Goal: Information Seeking & Learning: Learn about a topic

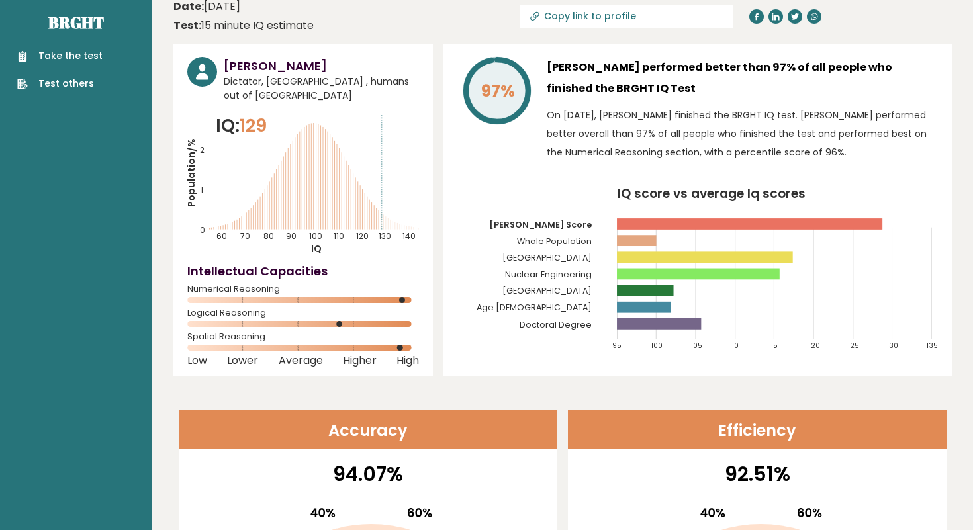
scroll to position [10, 0]
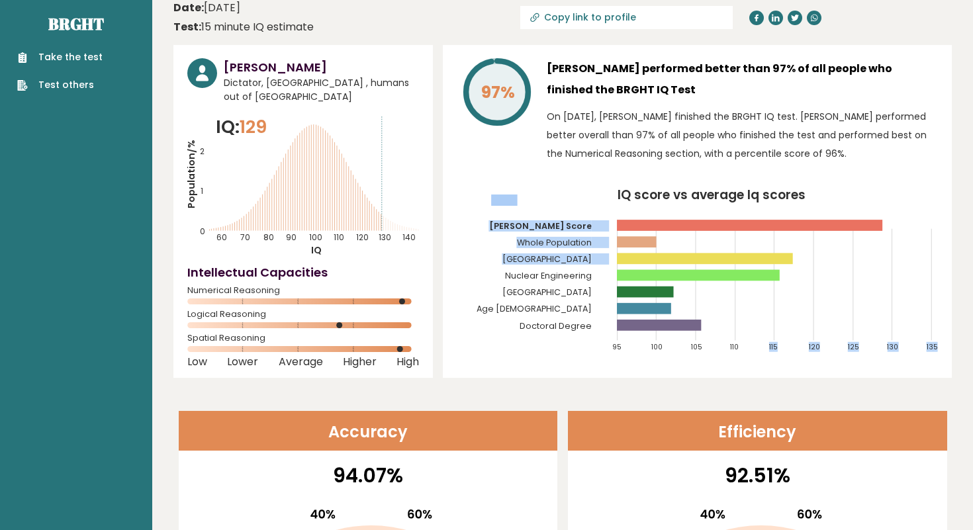
drag, startPoint x: 654, startPoint y: 253, endPoint x: 741, endPoint y: 301, distance: 98.9
click at [741, 302] on icon "IQ score vs average Iq scores 95 100 105 110 115 120 125 130 135 [PERSON_NAME] …" at bounding box center [697, 276] width 481 height 174
click at [741, 301] on icon "IQ score vs average Iq scores 95 100 105 110 115 120 125 130 135 Kim's Score Wh…" at bounding box center [697, 276] width 481 height 174
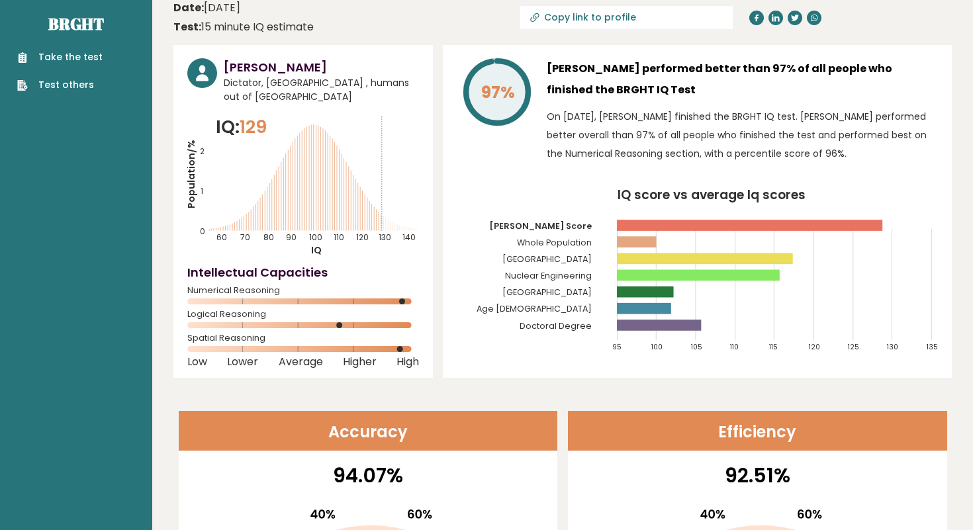
drag, startPoint x: 410, startPoint y: 304, endPoint x: 350, endPoint y: 304, distance: 59.6
click at [349, 304] on rect at bounding box center [303, 301] width 232 height 6
click at [347, 304] on rect at bounding box center [303, 301] width 232 height 6
drag, startPoint x: 345, startPoint y: 326, endPoint x: 408, endPoint y: 326, distance: 62.9
click at [408, 326] on icon at bounding box center [303, 325] width 232 height 6
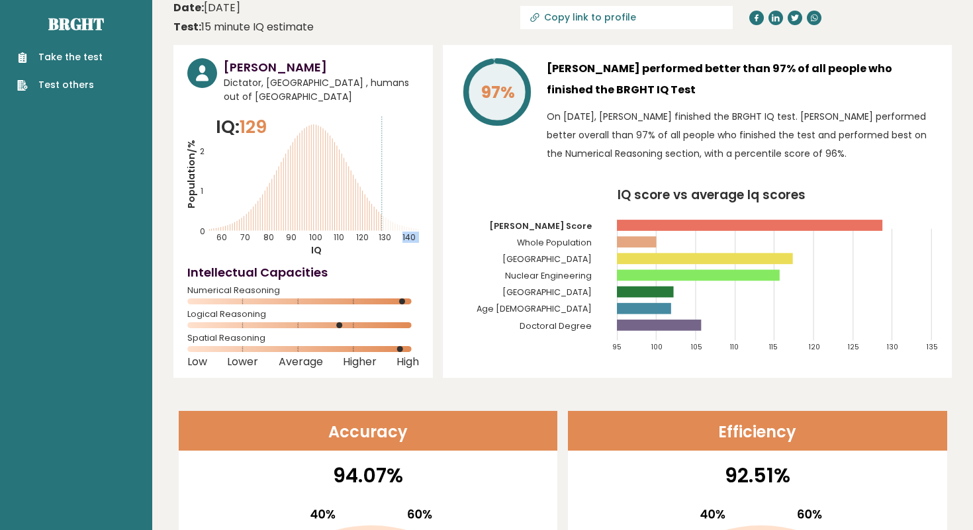
drag, startPoint x: 308, startPoint y: 163, endPoint x: 422, endPoint y: 177, distance: 114.6
click at [422, 177] on div "Kim Jong-Un Dictator, North Korea , humans out of north korea IQ: 129 Populatio…" at bounding box center [302, 211] width 259 height 333
click at [334, 172] on icon "Population/% IQ 0 1 2 60 70 80 90 100 110 120 130 140" at bounding box center [303, 185] width 232 height 143
drag, startPoint x: 279, startPoint y: 197, endPoint x: 373, endPoint y: 203, distance: 94.2
click at [373, 203] on icon "Population/% IQ 0 1 2 60 70 80 90 100 110 120 130 140" at bounding box center [303, 185] width 232 height 143
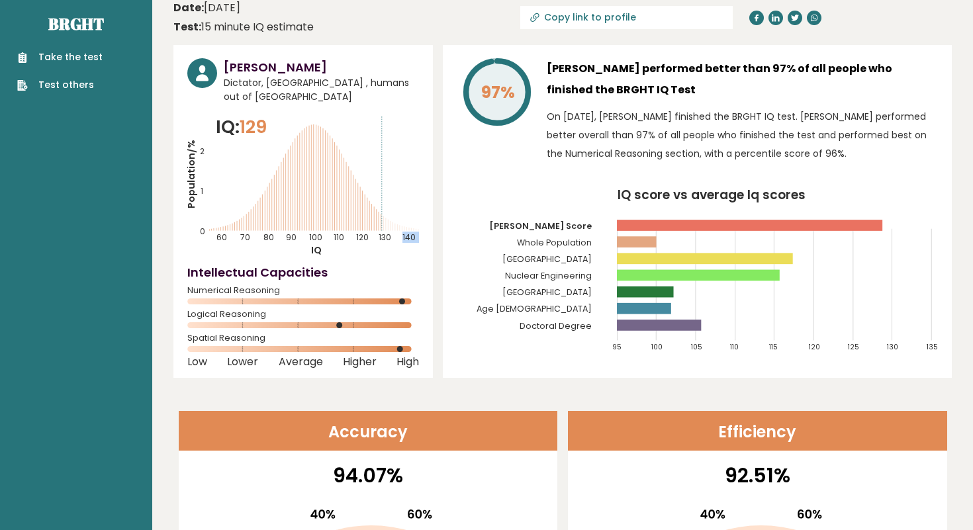
drag, startPoint x: 383, startPoint y: 226, endPoint x: 232, endPoint y: 218, distance: 151.7
click at [232, 217] on icon "Population/% IQ 0 1 2 60 70 80 90 100 110 120 130 140" at bounding box center [303, 185] width 232 height 143
click at [234, 218] on icon "Population/% IQ 0 1 2 60 70 80 90 100 110 120 130 140" at bounding box center [303, 185] width 232 height 143
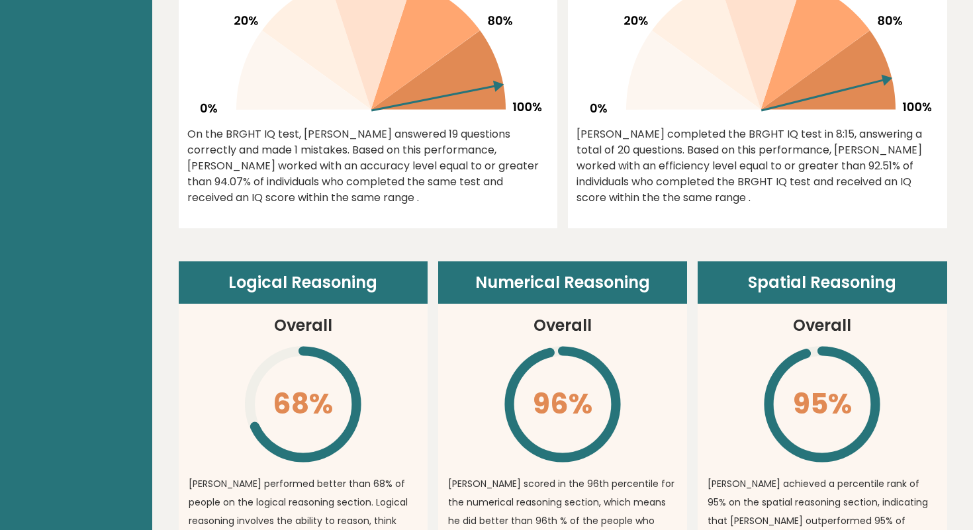
scroll to position [577, 0]
